Goal: Navigation & Orientation: Understand site structure

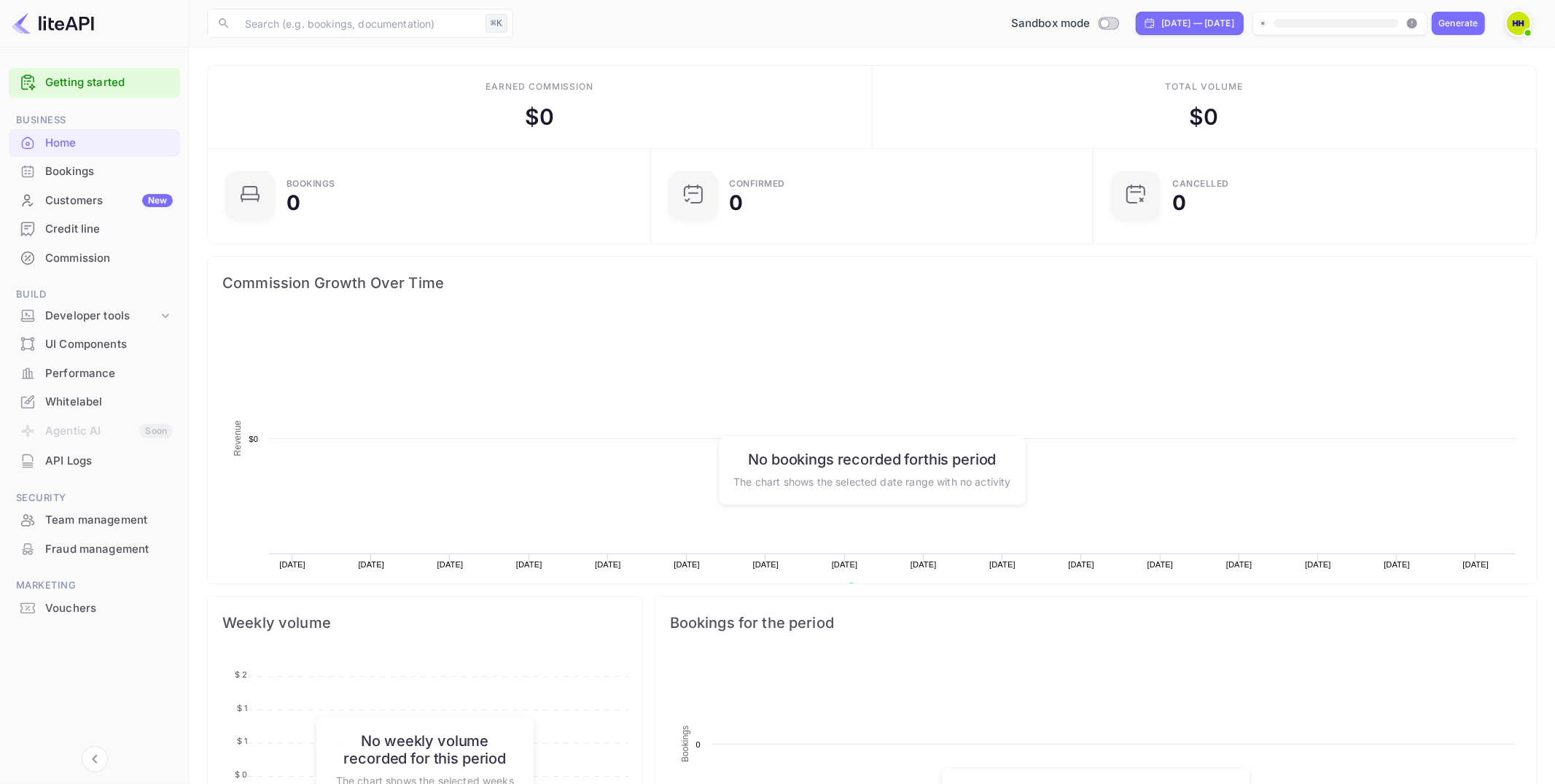
scroll to position [237, 434]
click at [1090, 23] on input "Switch to Production mode" at bounding box center [1105, 23] width 29 height 10
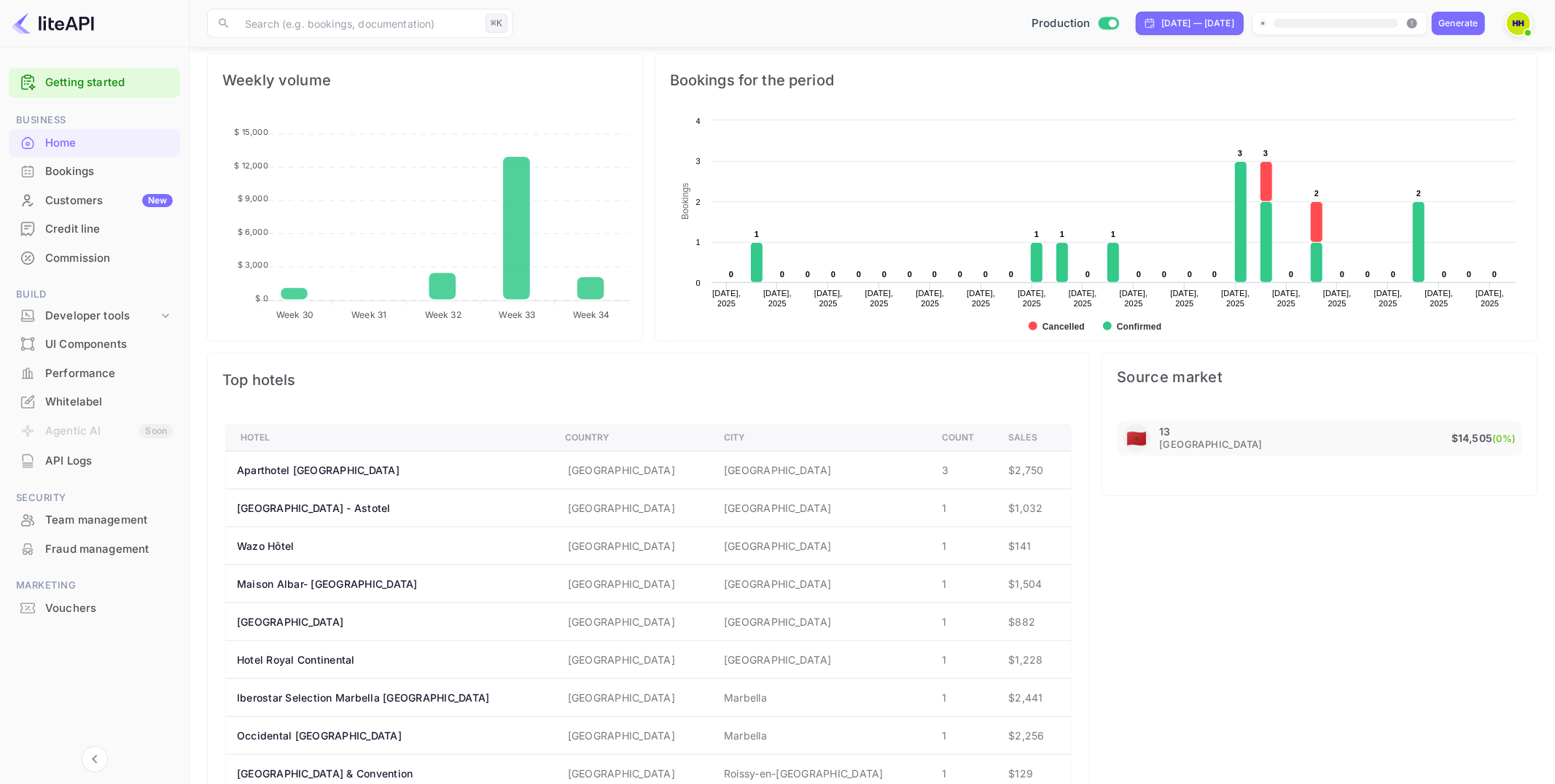
scroll to position [618, 0]
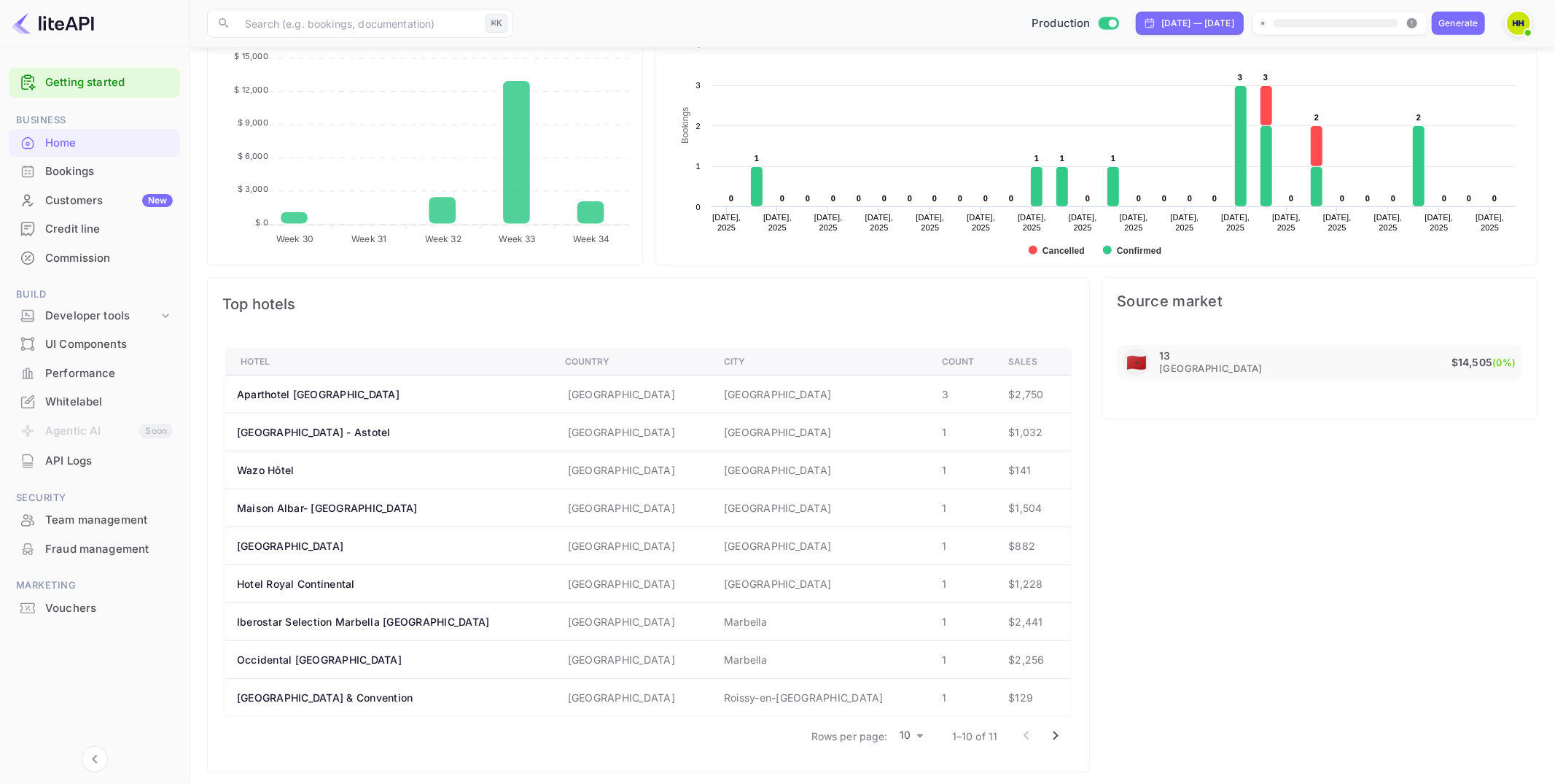
drag, startPoint x: 1357, startPoint y: 359, endPoint x: 1338, endPoint y: 359, distance: 19.0
click at [1357, 359] on div "13 Morocco $14,505 (0%)" at bounding box center [1341, 362] width 363 height 26
drag, startPoint x: 1211, startPoint y: 360, endPoint x: 1118, endPoint y: 351, distance: 93.4
click at [1118, 351] on div "🇲🇦 13 Morocco $14,505 (0%)" at bounding box center [1320, 362] width 406 height 35
click at [1049, 298] on span "Top hotels" at bounding box center [649, 304] width 852 height 24
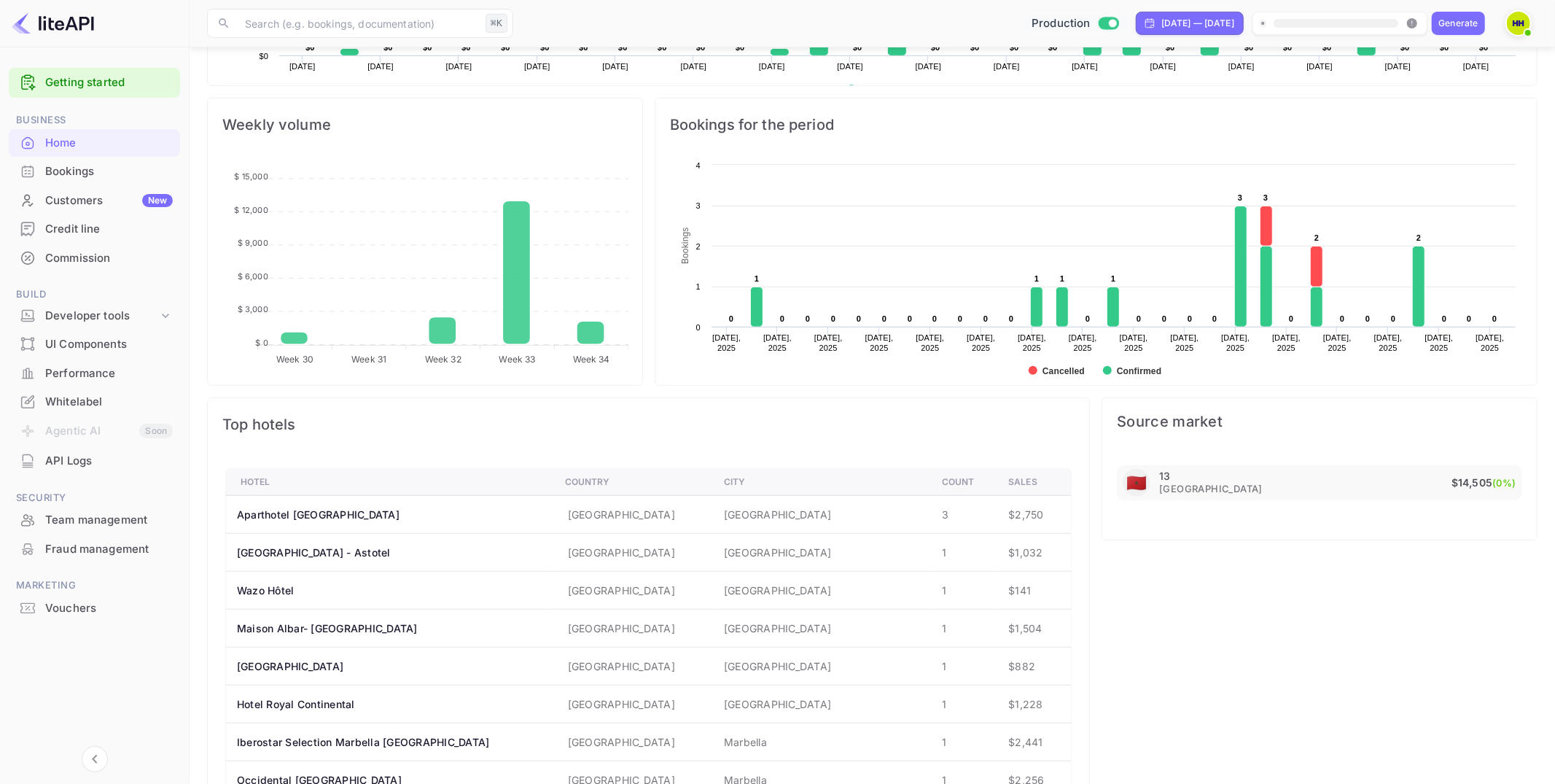
scroll to position [433, 0]
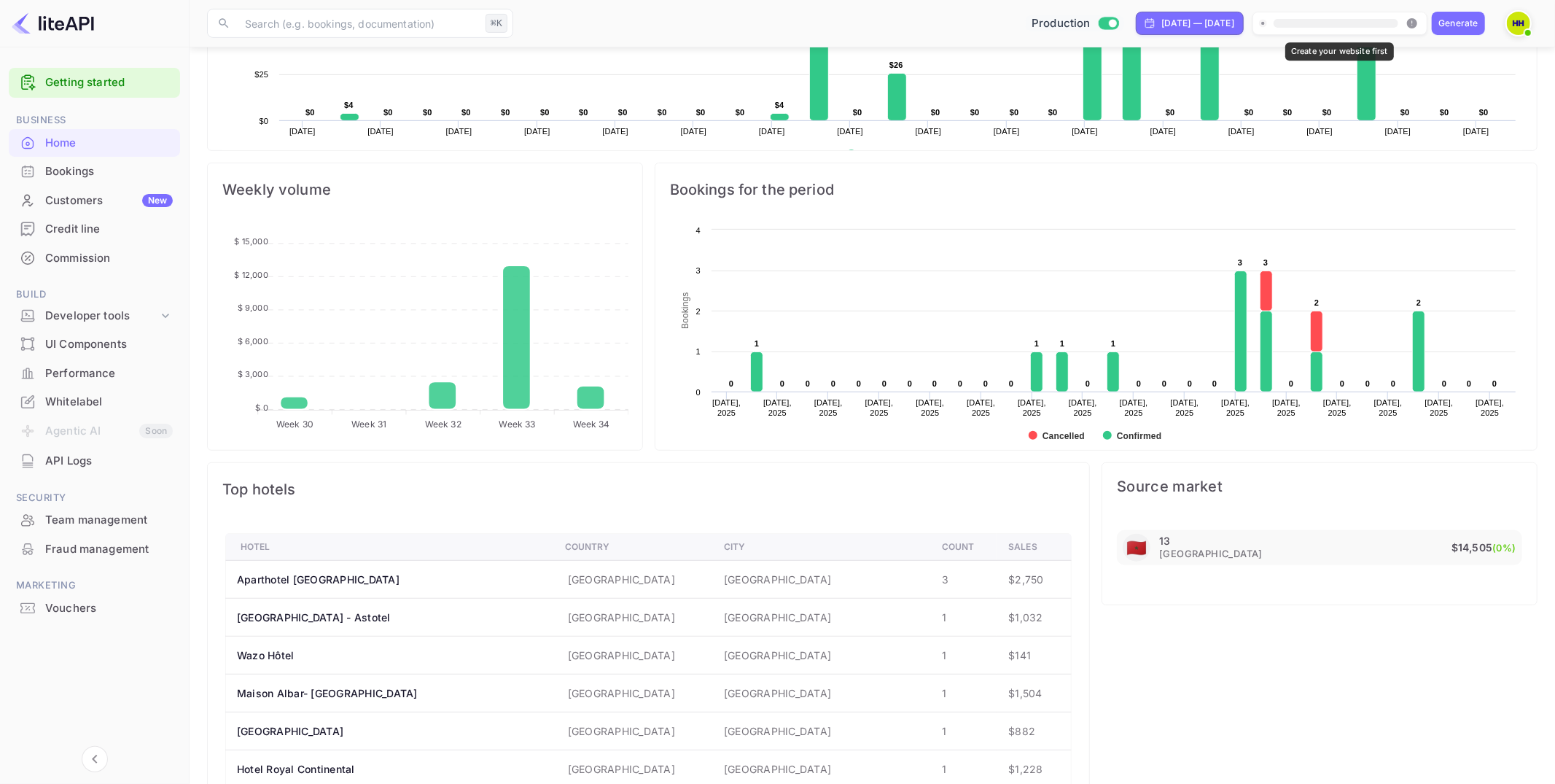
click at [1333, 26] on rect "Create your website first" at bounding box center [1336, 24] width 125 height 9
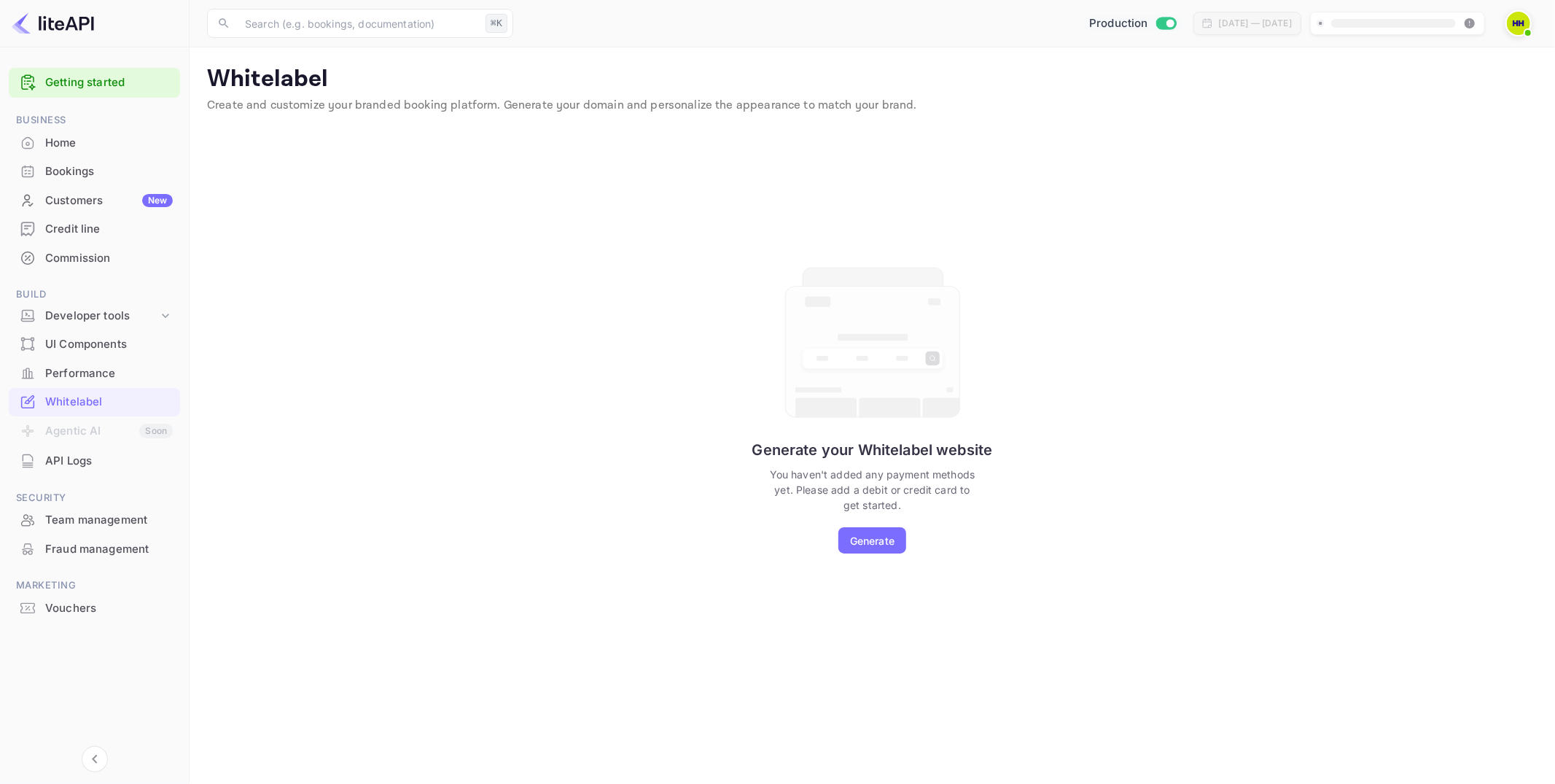
click at [59, 368] on div "Performance" at bounding box center [109, 373] width 128 height 17
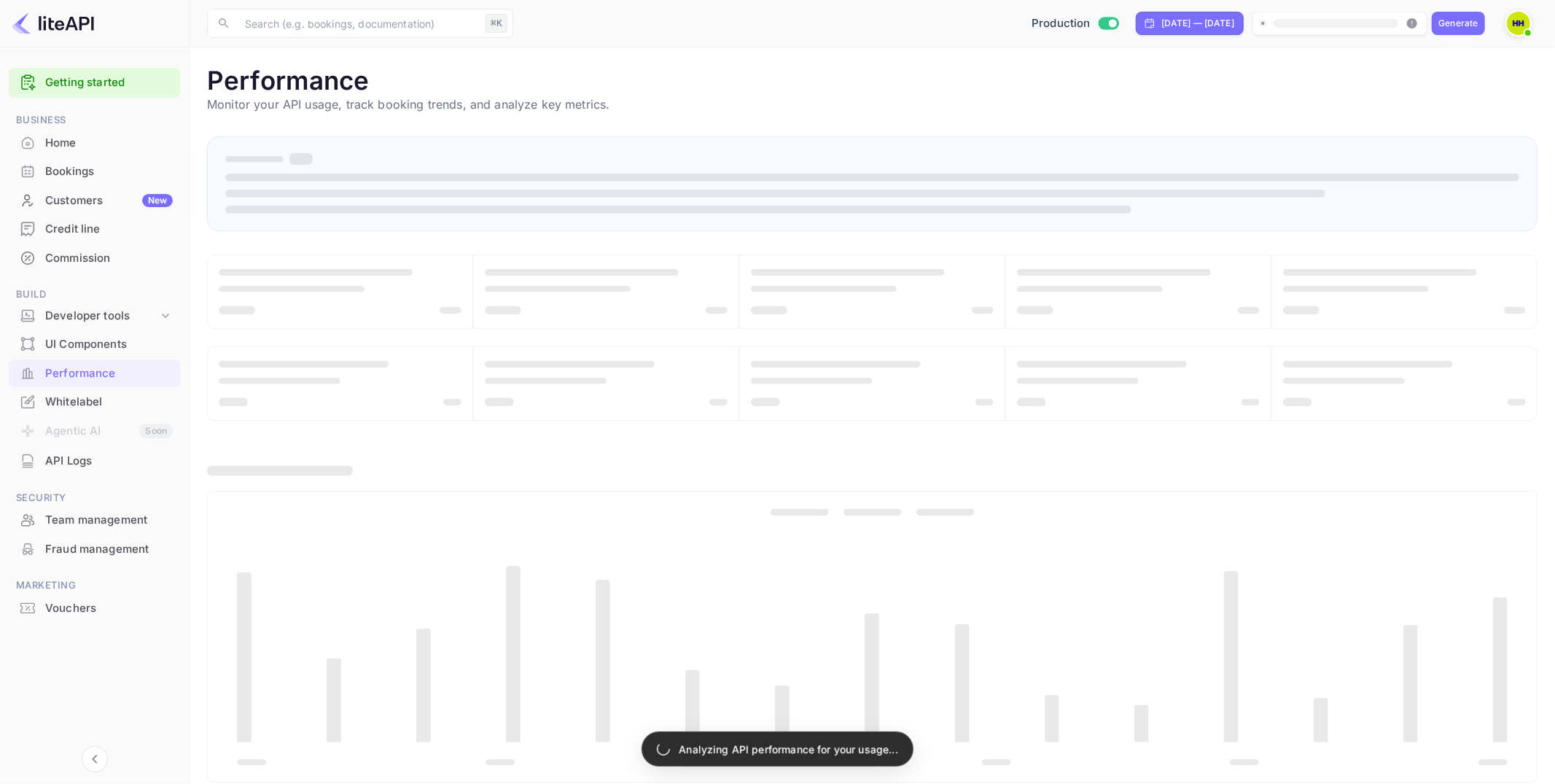
click at [71, 336] on div "UI Components" at bounding box center [109, 344] width 128 height 17
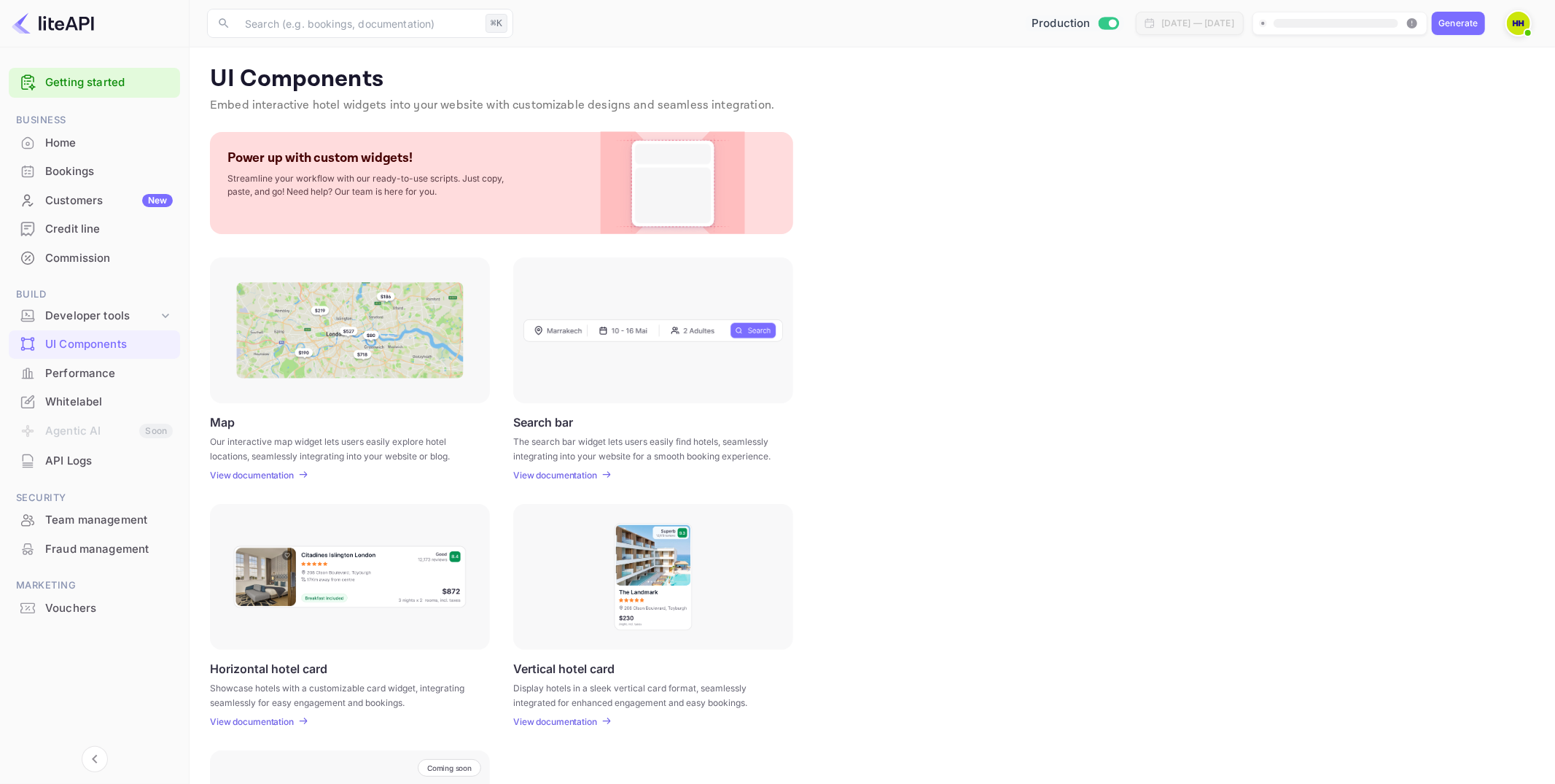
click at [91, 145] on div "Home" at bounding box center [109, 143] width 128 height 17
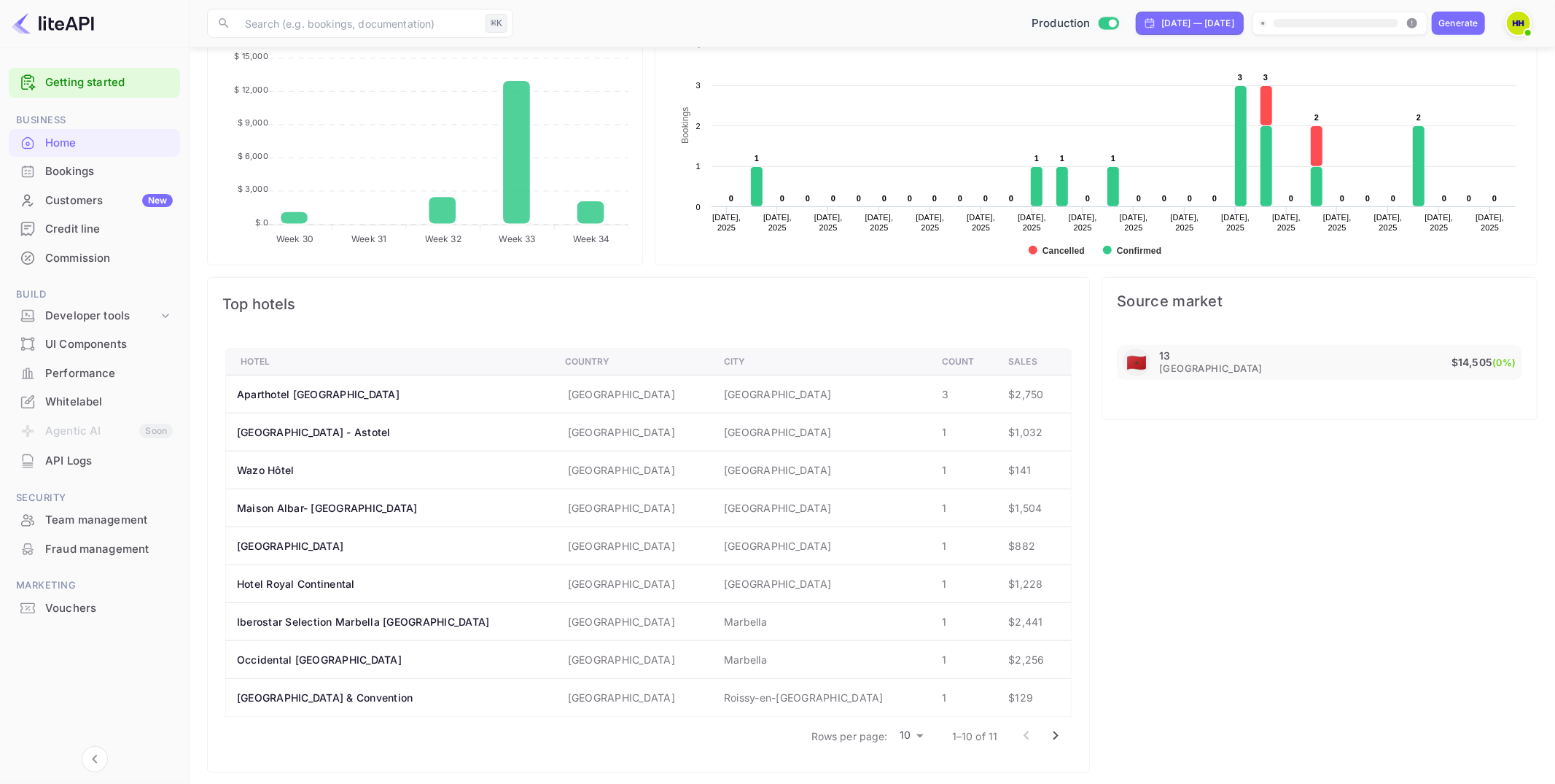
scroll to position [616, 0]
